Goal: Task Accomplishment & Management: Use online tool/utility

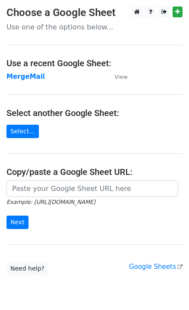
click at [27, 76] on strong "MergeMail" at bounding box center [25, 77] width 39 height 8
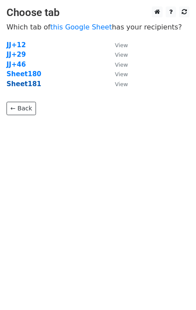
click at [20, 86] on strong "Sheet181" at bounding box center [23, 84] width 35 height 8
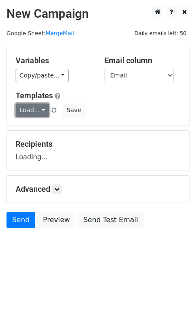
click at [37, 109] on link "Load..." at bounding box center [32, 109] width 33 height 13
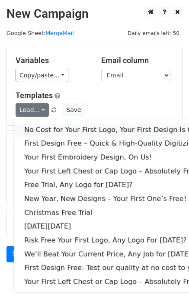
click at [49, 129] on link "No Cost for Your First Logo, Your First Design Is On Us!" at bounding box center [118, 130] width 208 height 14
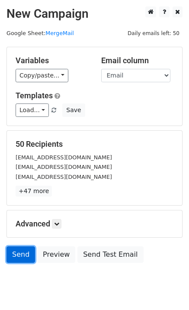
click at [21, 256] on link "Send" at bounding box center [20, 254] width 29 height 16
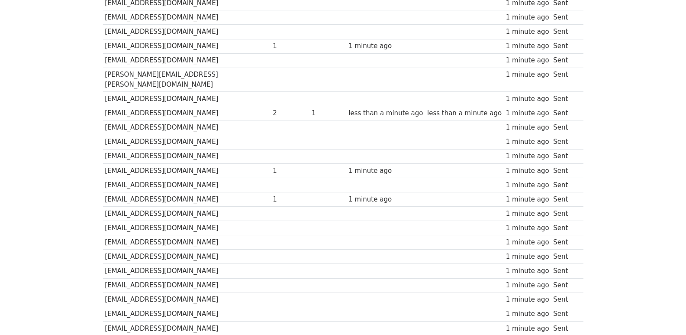
scroll to position [603, 0]
